Goal: Task Accomplishment & Management: Use online tool/utility

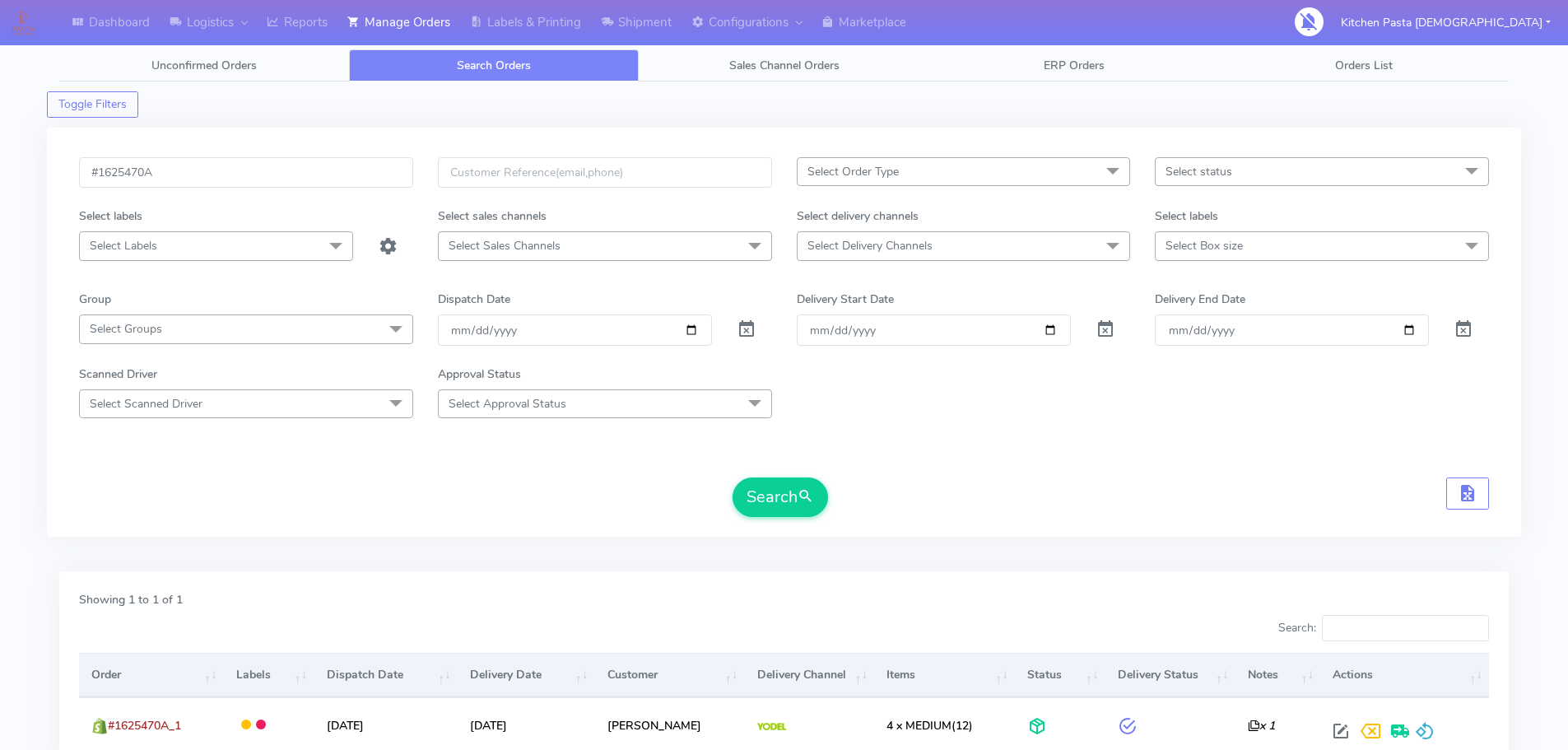
scroll to position [144, 0]
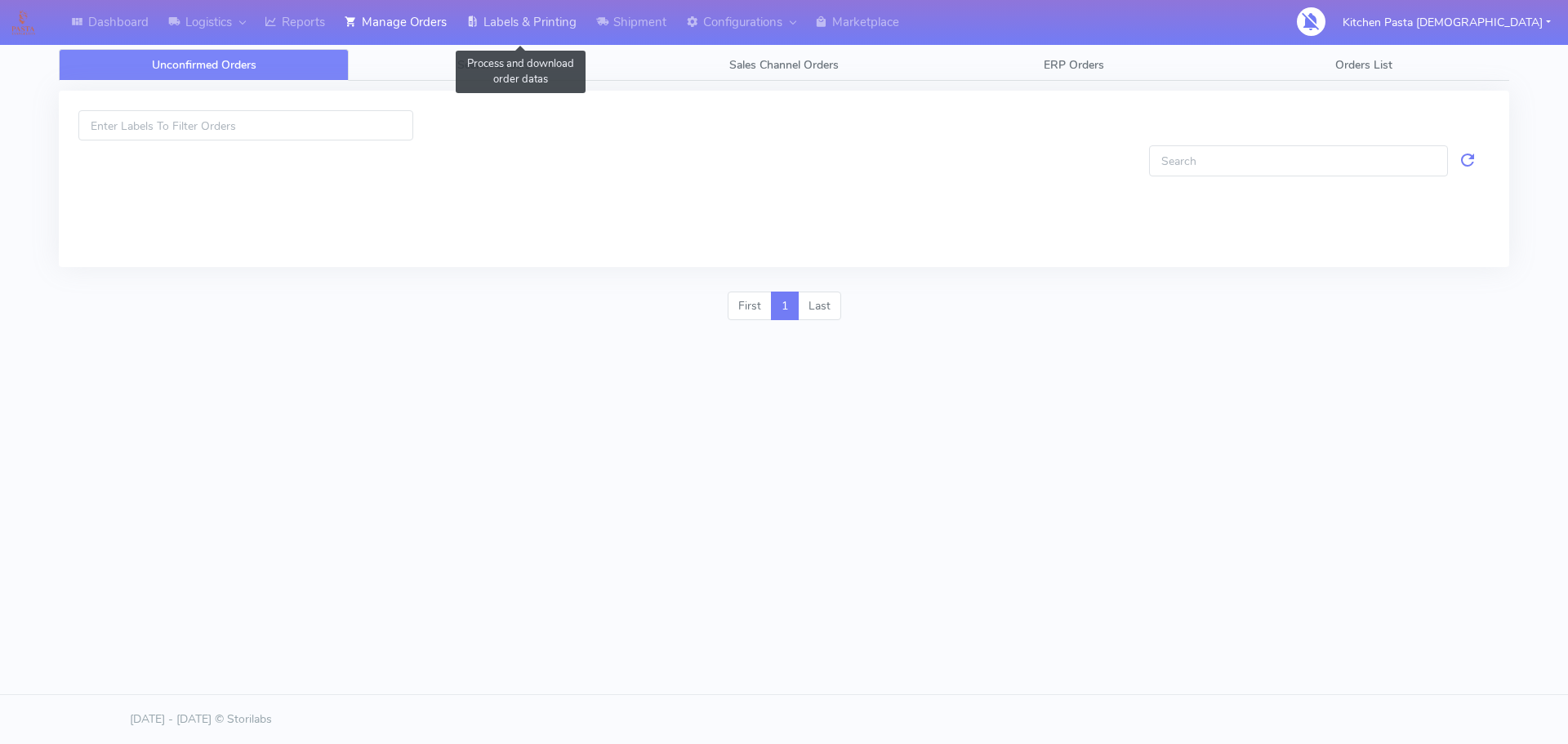
click at [516, 14] on link "Labels & Printing" at bounding box center [522, 23] width 130 height 45
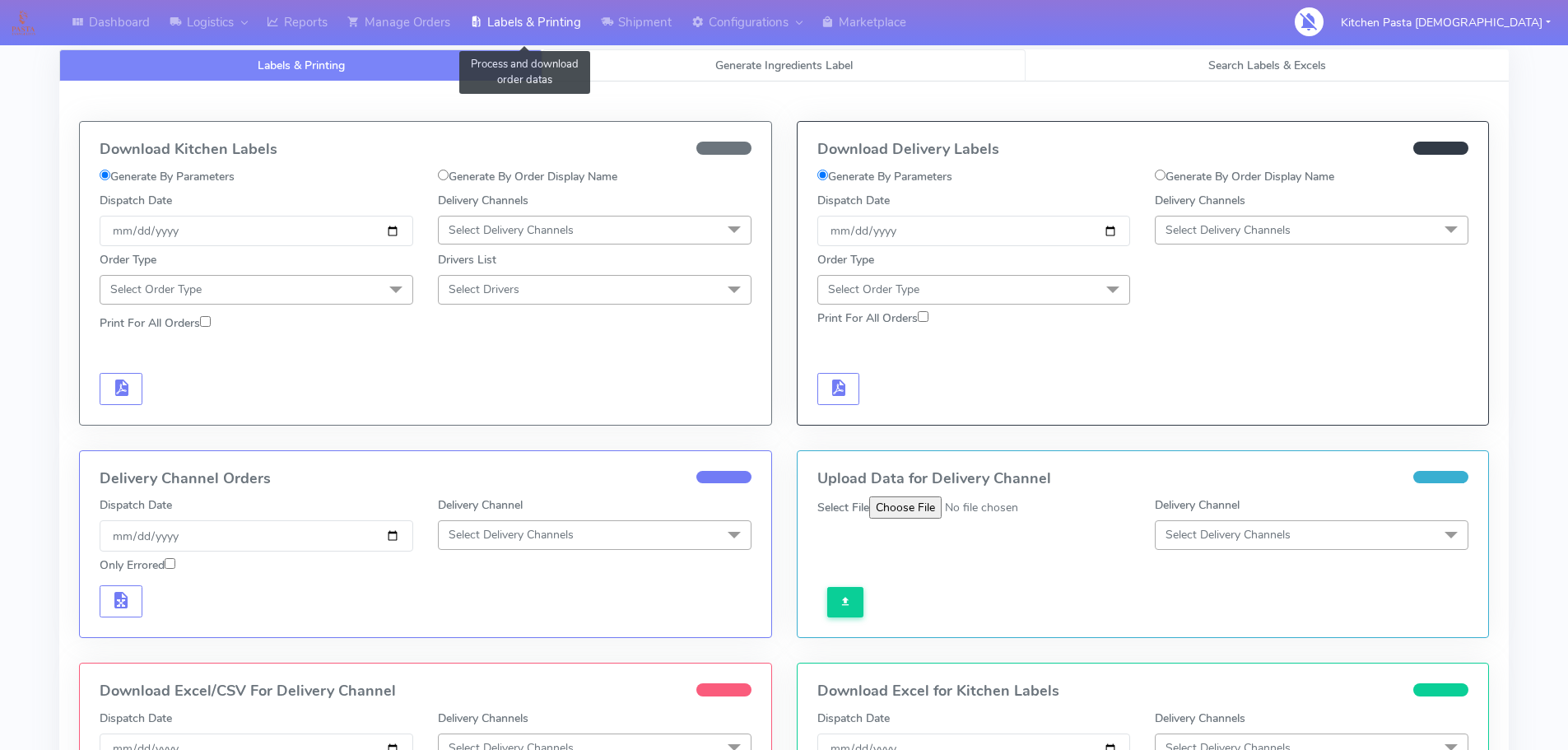
select select
click at [717, 73] on link "Generate Ingredients Label" at bounding box center [784, 66] width 483 height 32
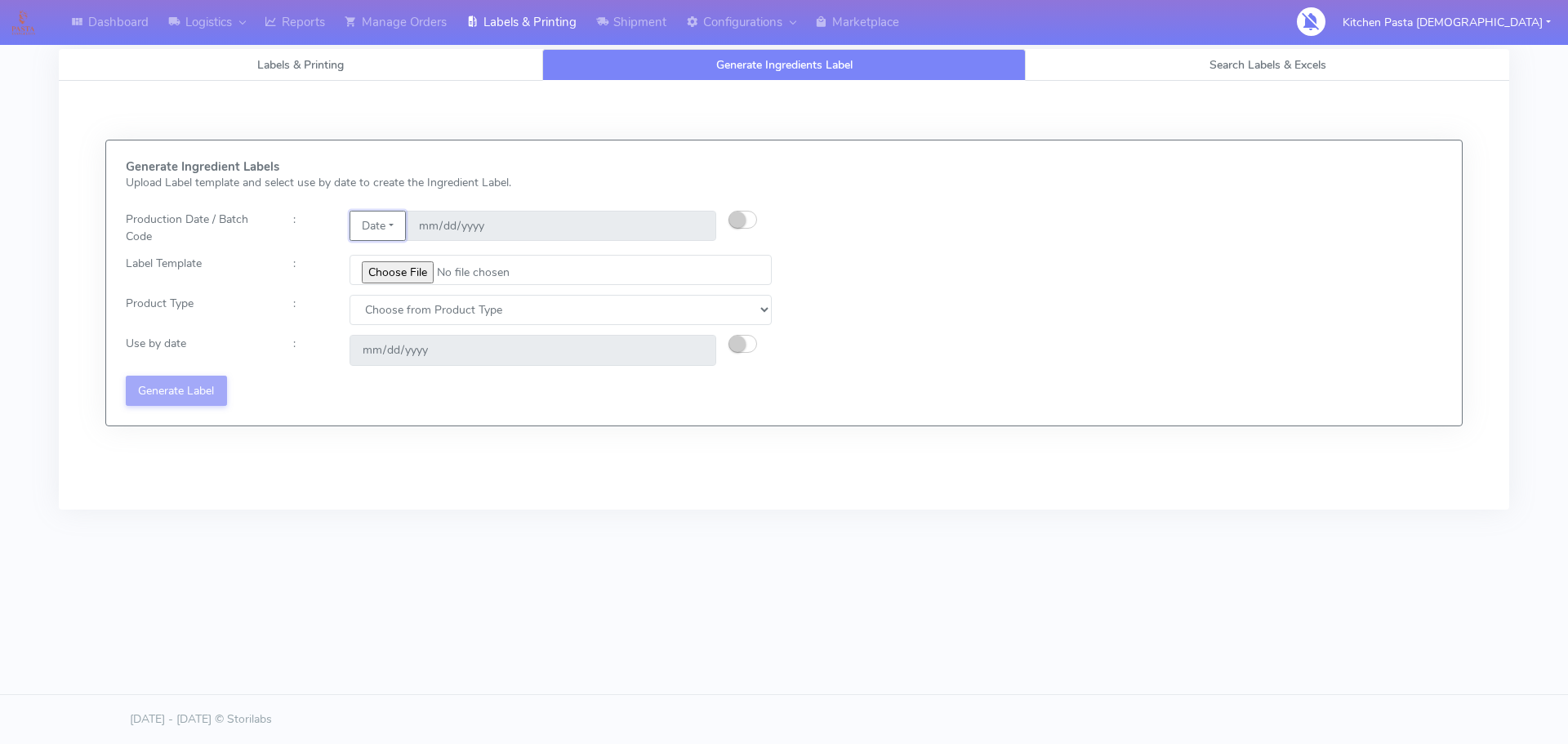
click at [372, 233] on button "Date" at bounding box center [378, 226] width 57 height 30
click at [392, 259] on link "Code" at bounding box center [414, 258] width 129 height 27
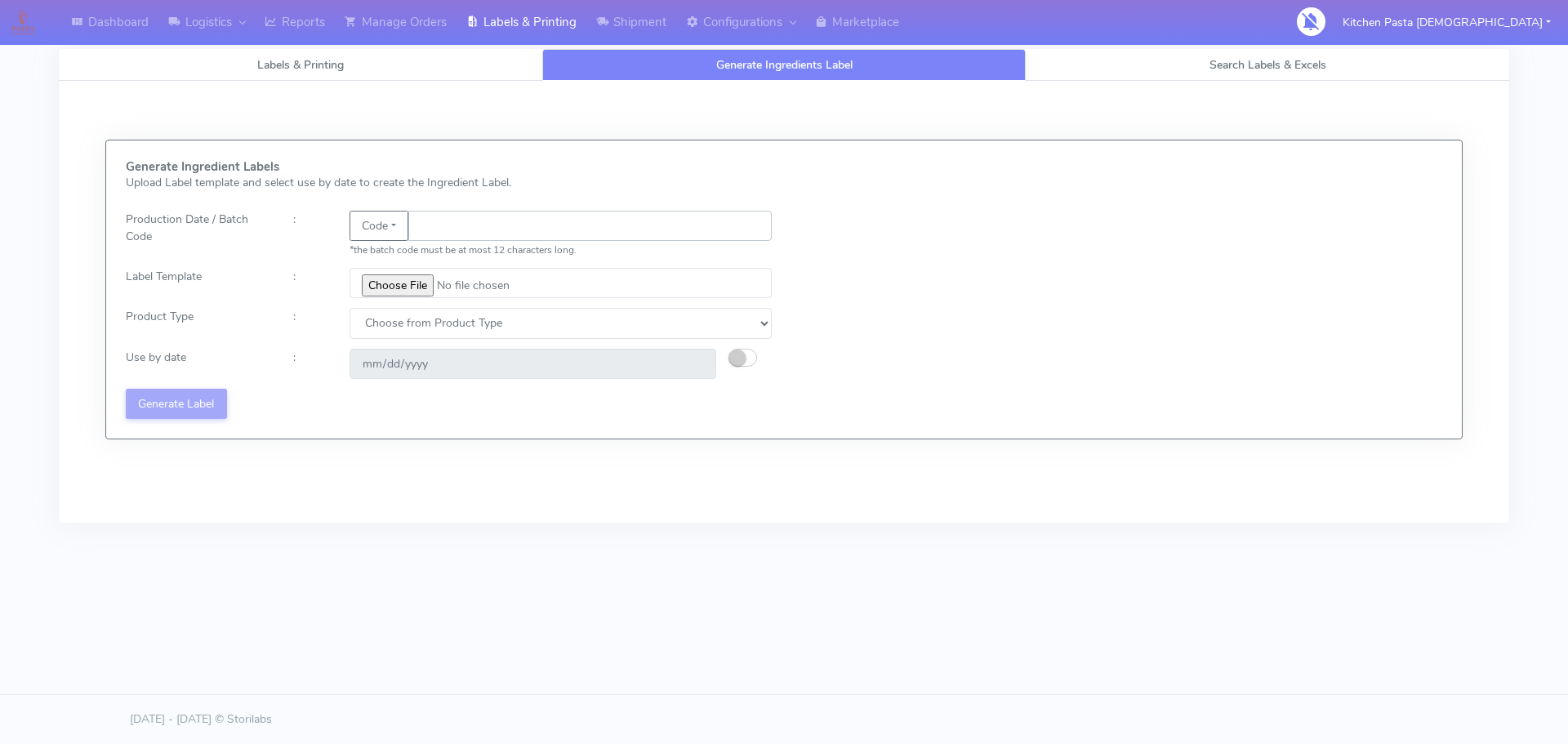
click at [430, 230] on input "text" at bounding box center [589, 226] width 363 height 30
type input "25266"
click at [403, 283] on input "file" at bounding box center [560, 283] width 422 height 30
type input "C:\fakepath\Aubergine Parmigiana 350g.jpg"
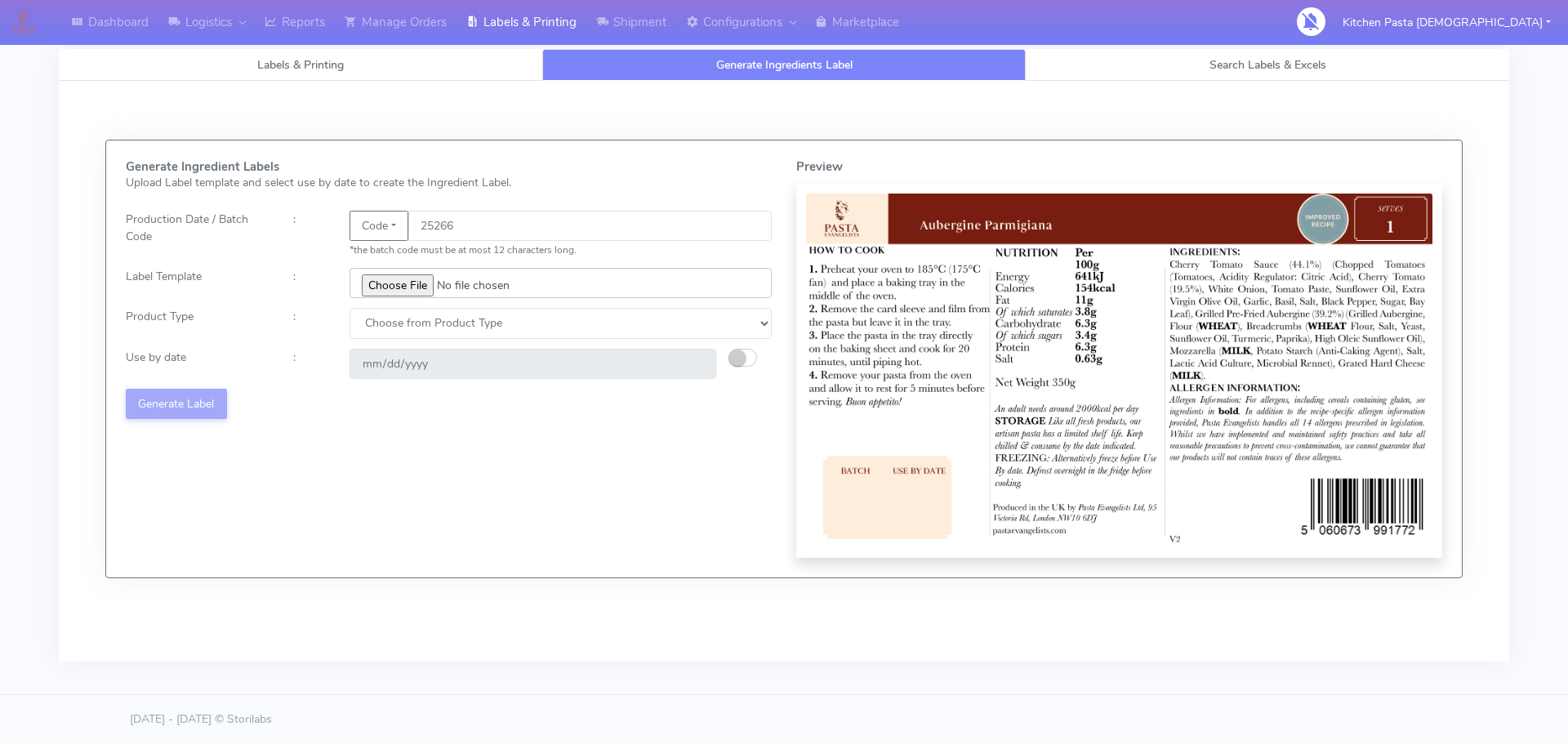
click at [466, 283] on input "file" at bounding box center [560, 283] width 422 height 30
click at [437, 329] on select "Choose from Product Type ECOM ERETAIL CIRCULAR CIRC_DESERTS LASAGNE" at bounding box center [560, 323] width 422 height 30
select select "4"
click at [349, 308] on select "Choose from Product Type ECOM ERETAIL CIRCULAR CIRC_DESERTS LASAGNE" at bounding box center [560, 323] width 422 height 30
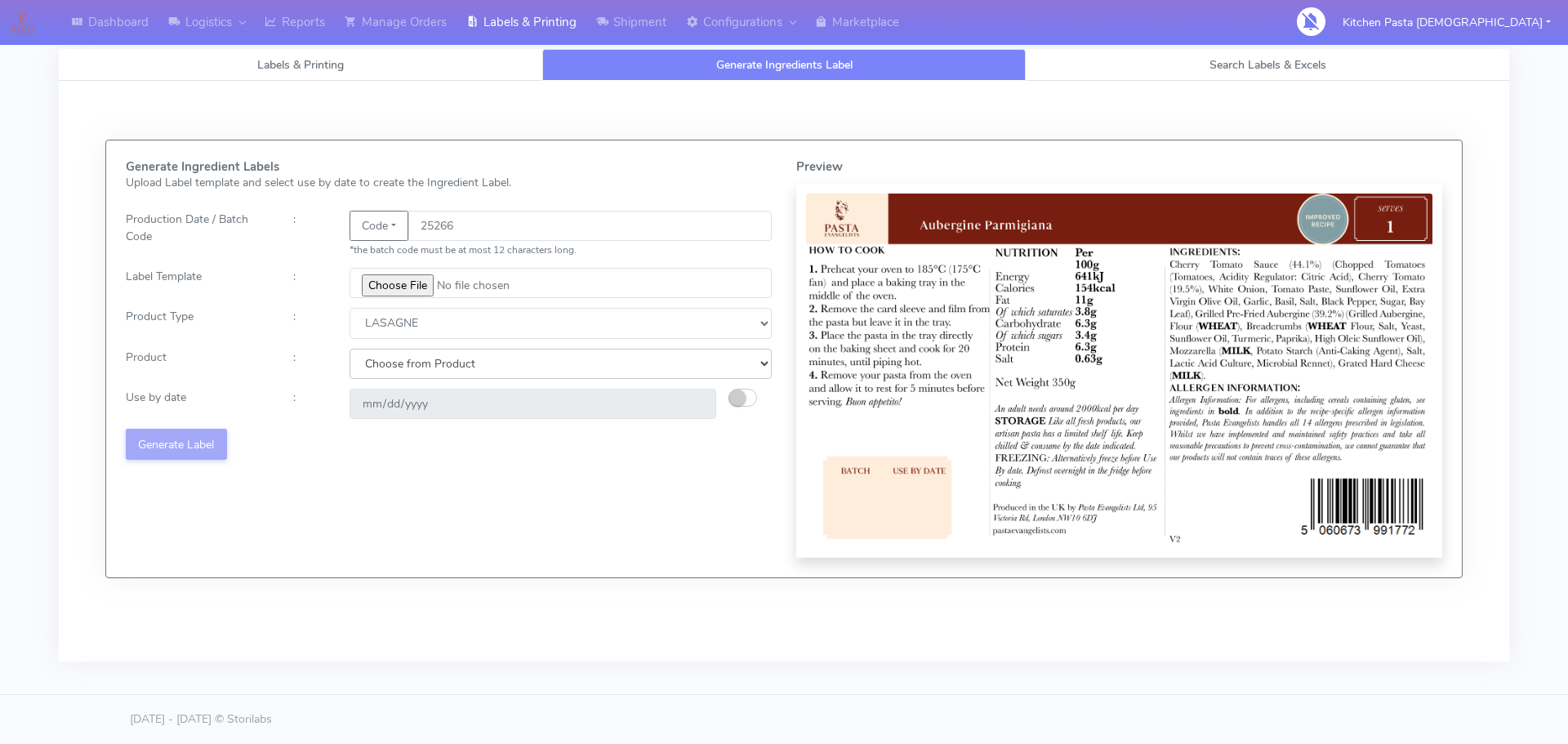
drag, startPoint x: 408, startPoint y: 359, endPoint x: 408, endPoint y: 367, distance: 8.0
click at [408, 359] on select "Choose from Product LASAGNE" at bounding box center [560, 364] width 422 height 30
select select "0"
click at [349, 348] on select "Choose from Product LASAGNE" at bounding box center [560, 364] width 422 height 30
type input "2025-10-03"
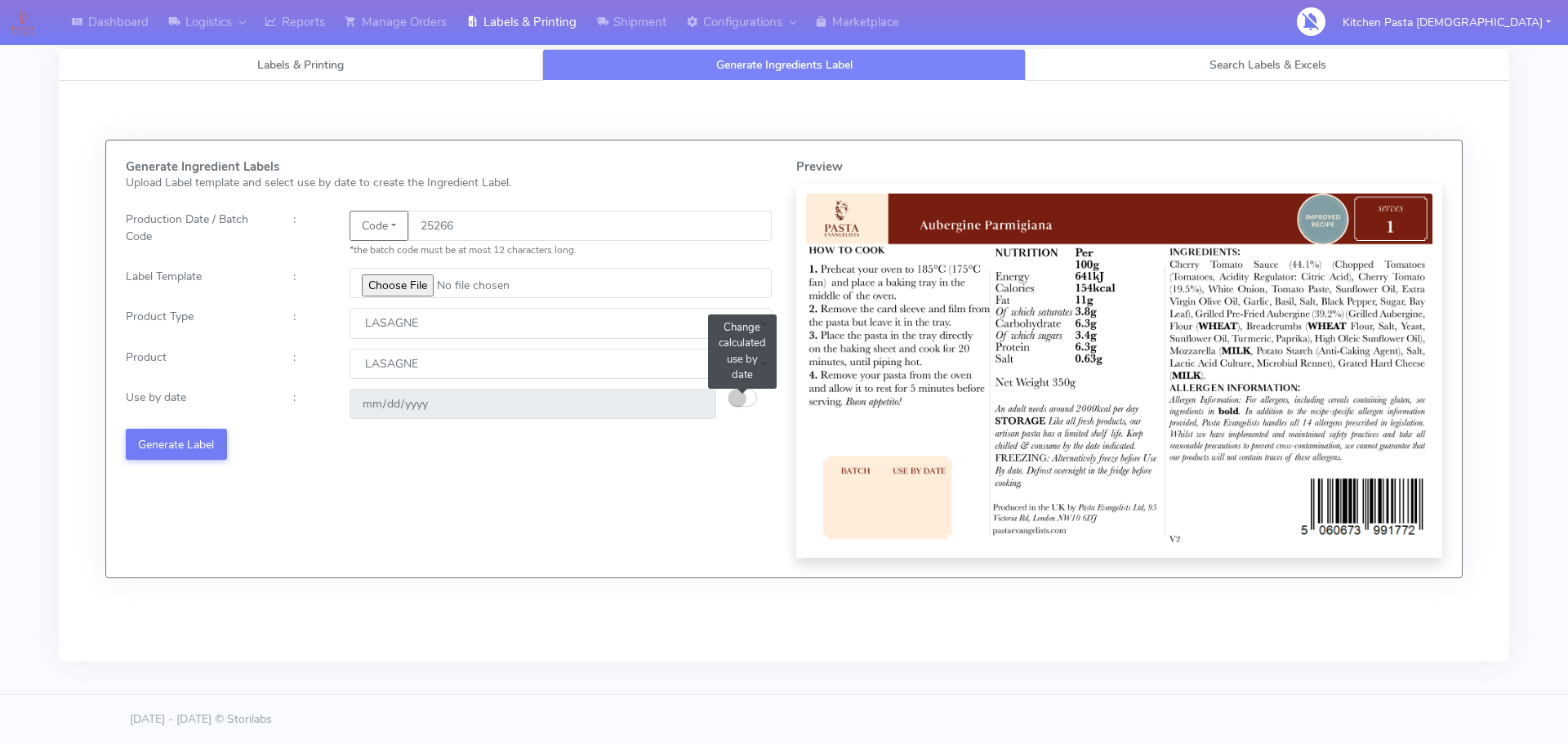
click at [749, 402] on button "button" at bounding box center [743, 397] width 28 height 18
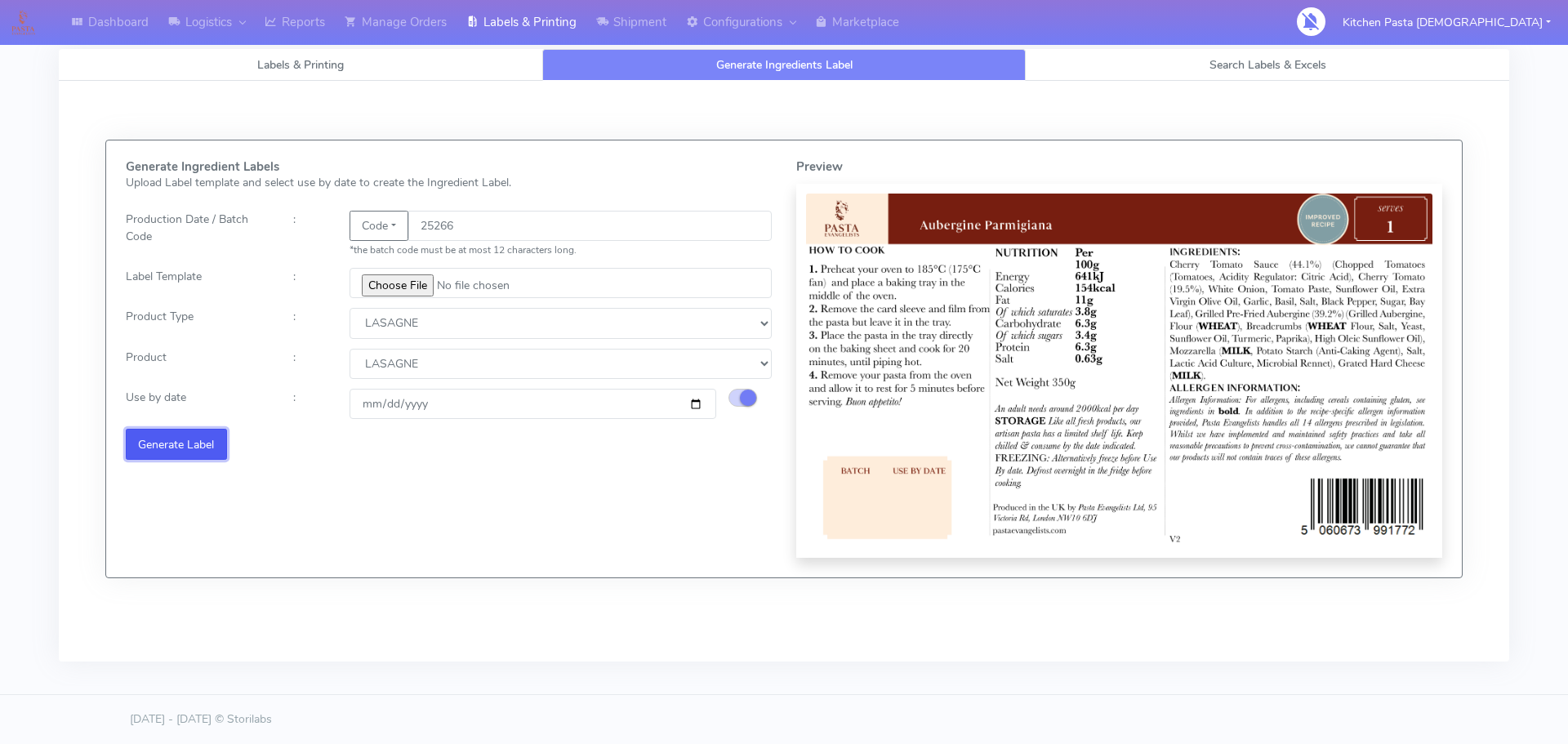
click at [166, 449] on button "Generate Label" at bounding box center [176, 444] width 101 height 30
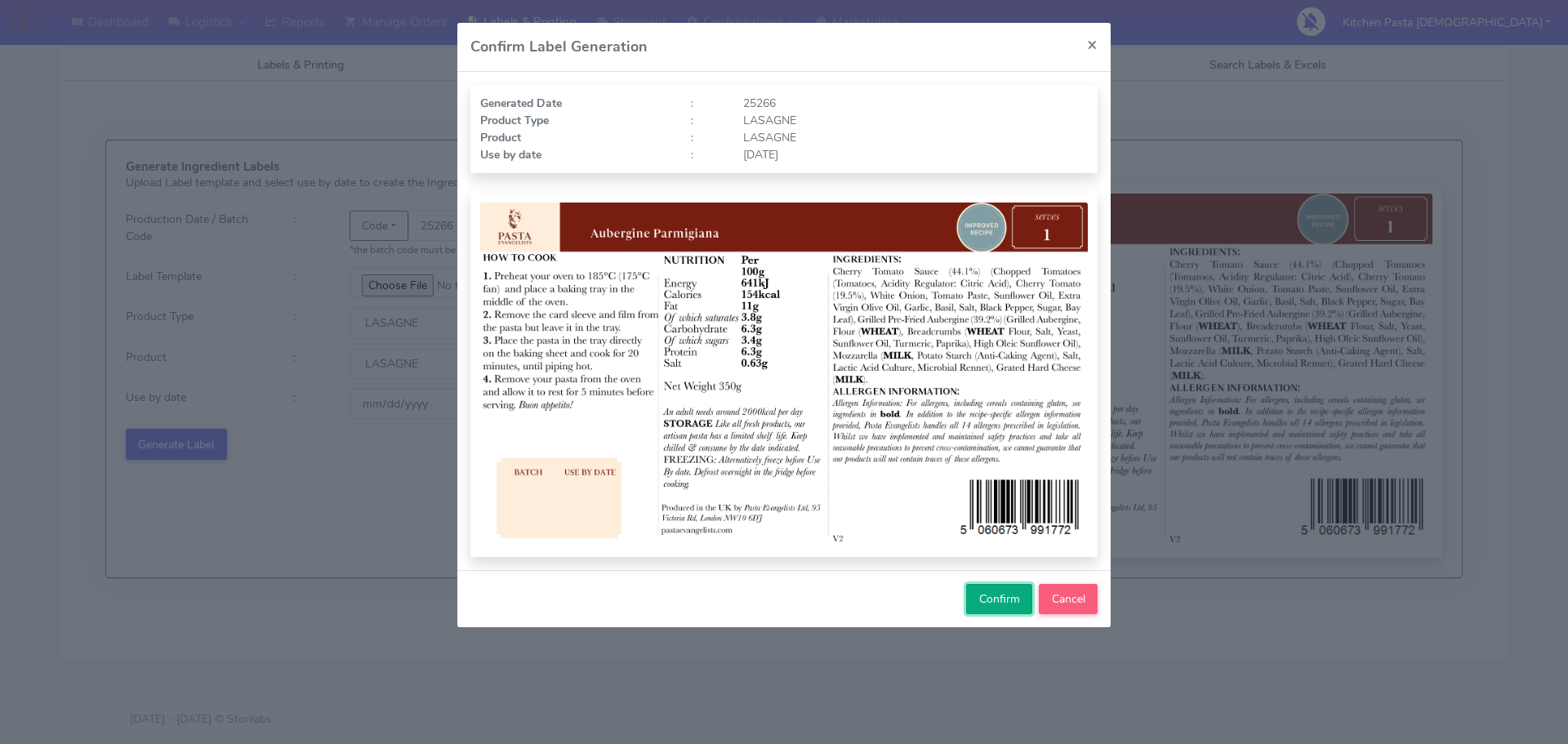
click at [1006, 596] on span "Confirm" at bounding box center [999, 599] width 41 height 15
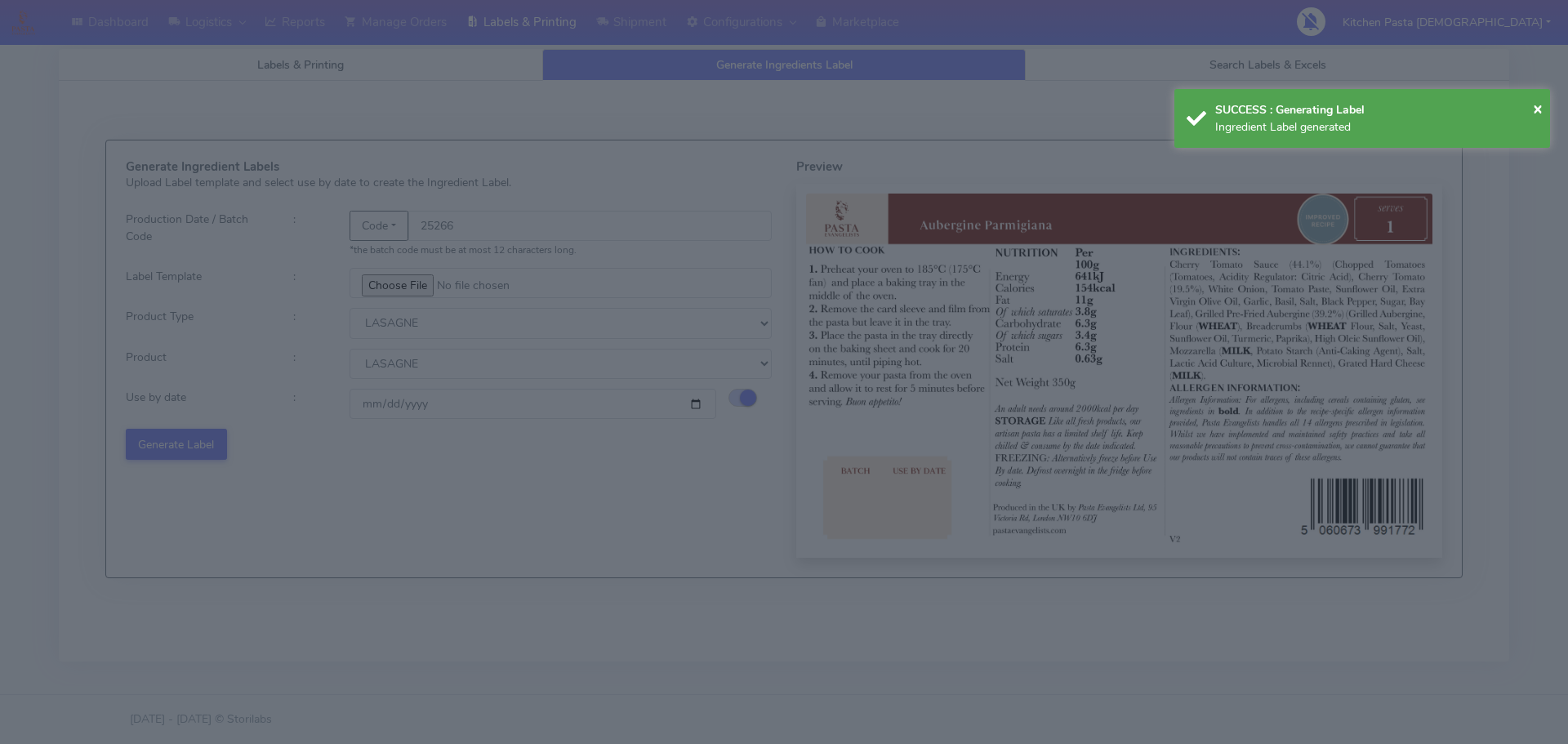
select select
